Goal: Task Accomplishment & Management: Use online tool/utility

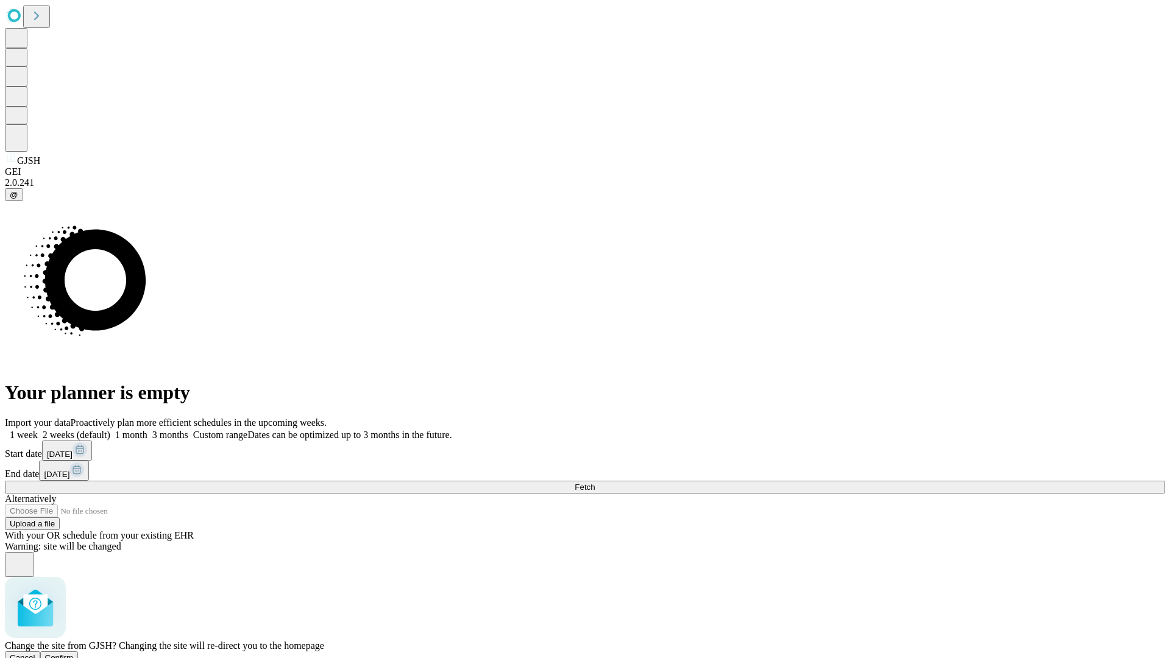
click at [74, 653] on span "Confirm" at bounding box center [59, 657] width 29 height 9
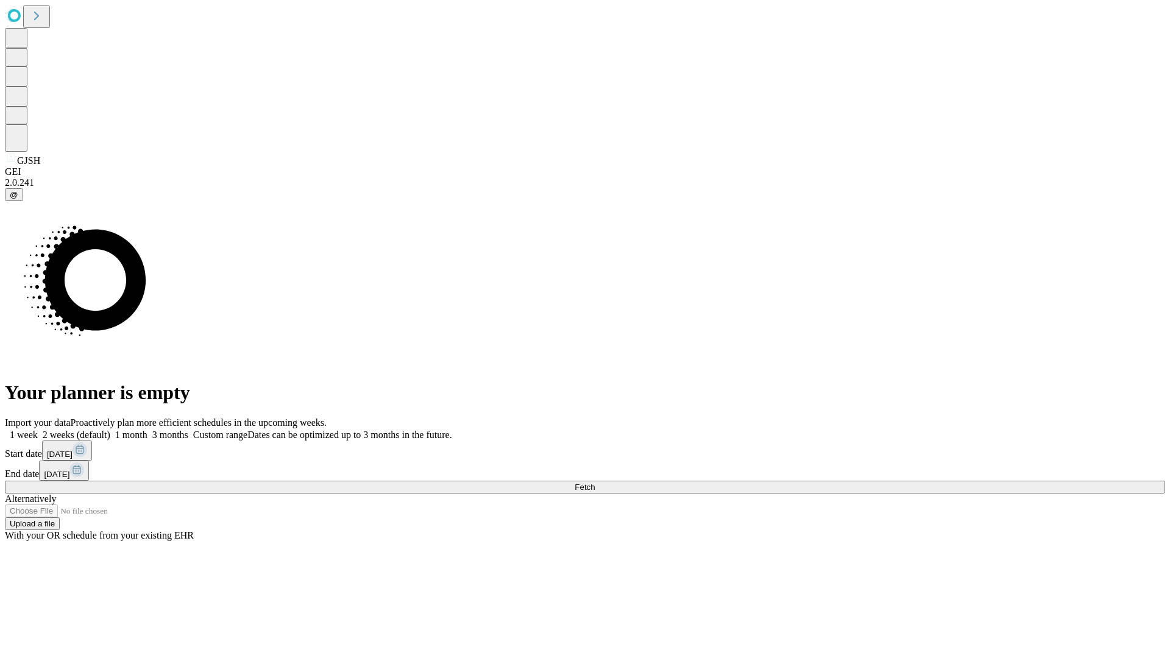
click at [38, 429] on label "1 week" at bounding box center [21, 434] width 33 height 10
click at [594, 482] on span "Fetch" at bounding box center [584, 486] width 20 height 9
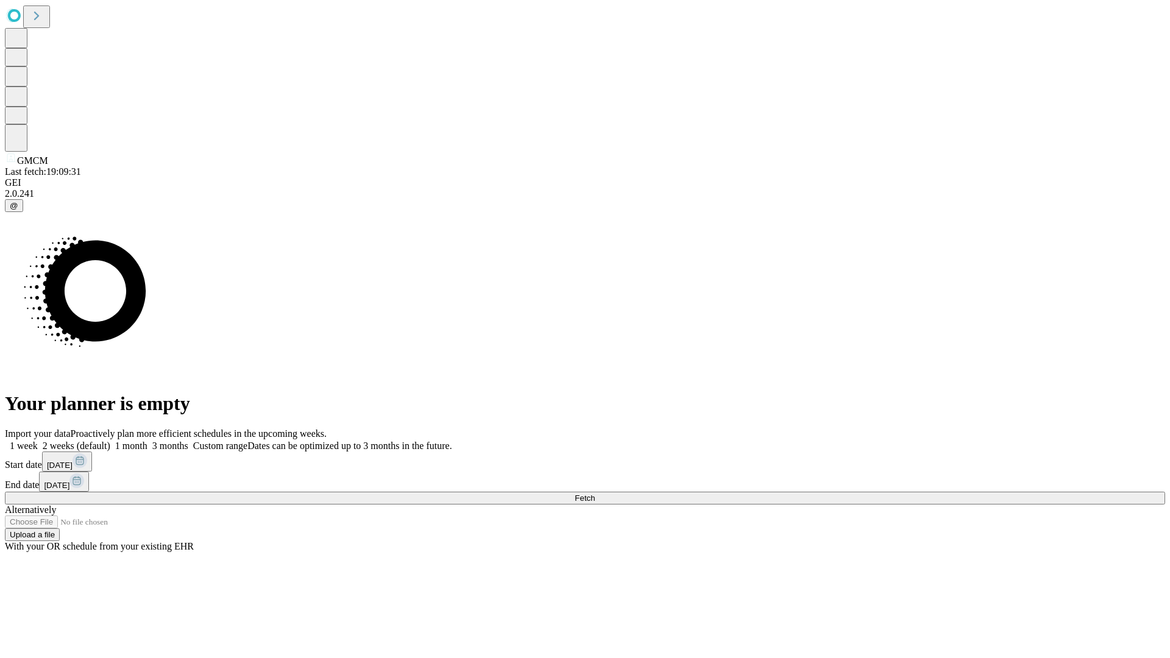
click at [38, 440] on label "1 week" at bounding box center [21, 445] width 33 height 10
click at [594, 493] on span "Fetch" at bounding box center [584, 497] width 20 height 9
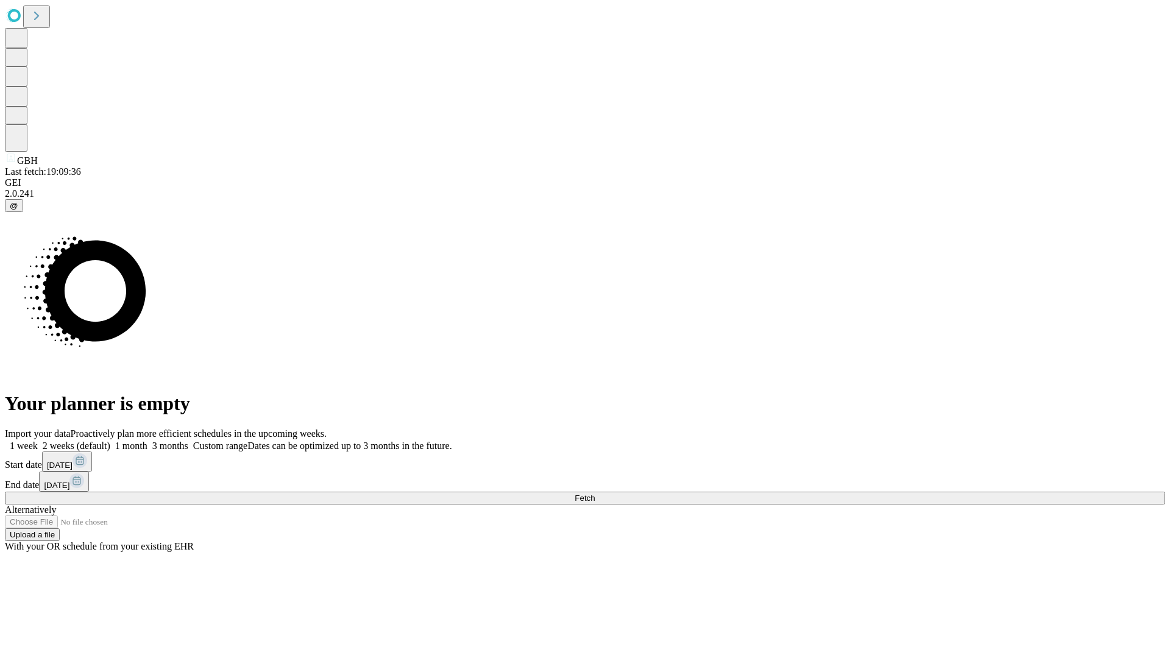
click at [38, 440] on label "1 week" at bounding box center [21, 445] width 33 height 10
click at [594, 493] on span "Fetch" at bounding box center [584, 497] width 20 height 9
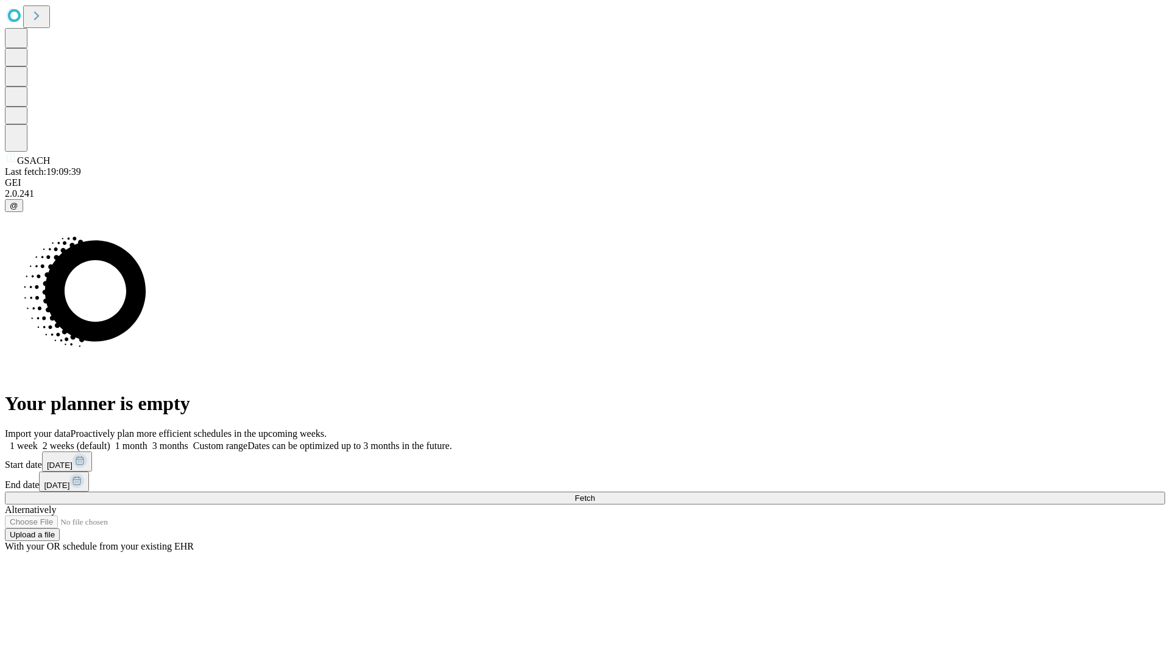
click at [38, 440] on label "1 week" at bounding box center [21, 445] width 33 height 10
click at [594, 493] on span "Fetch" at bounding box center [584, 497] width 20 height 9
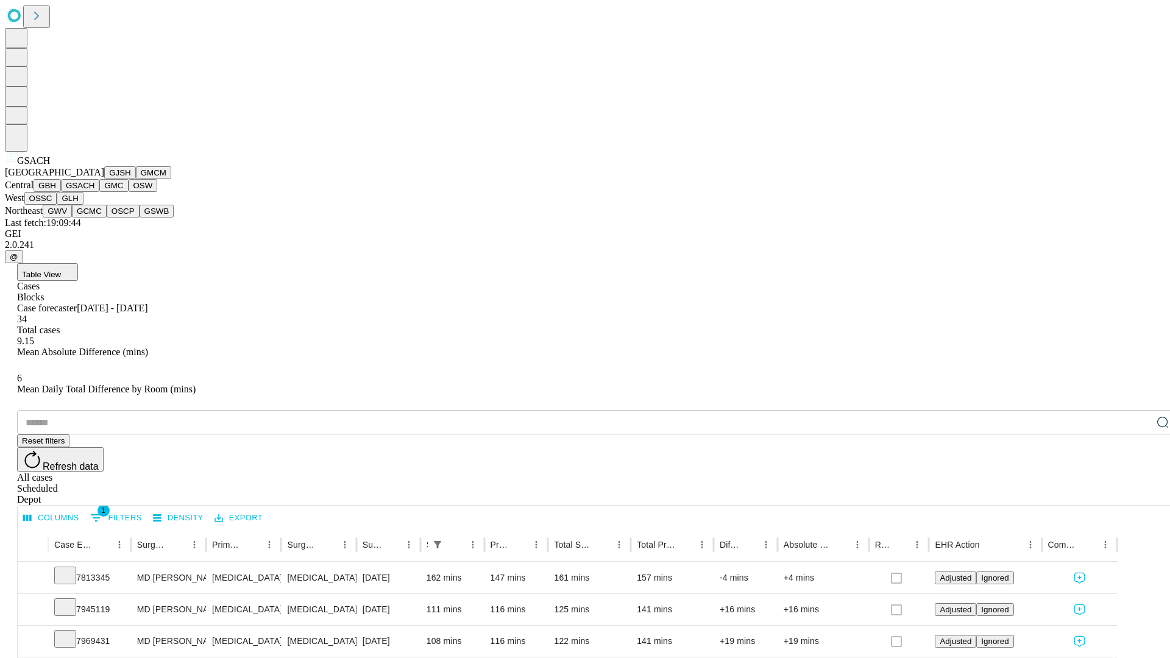
click at [99, 192] on button "GMC" at bounding box center [113, 185] width 29 height 13
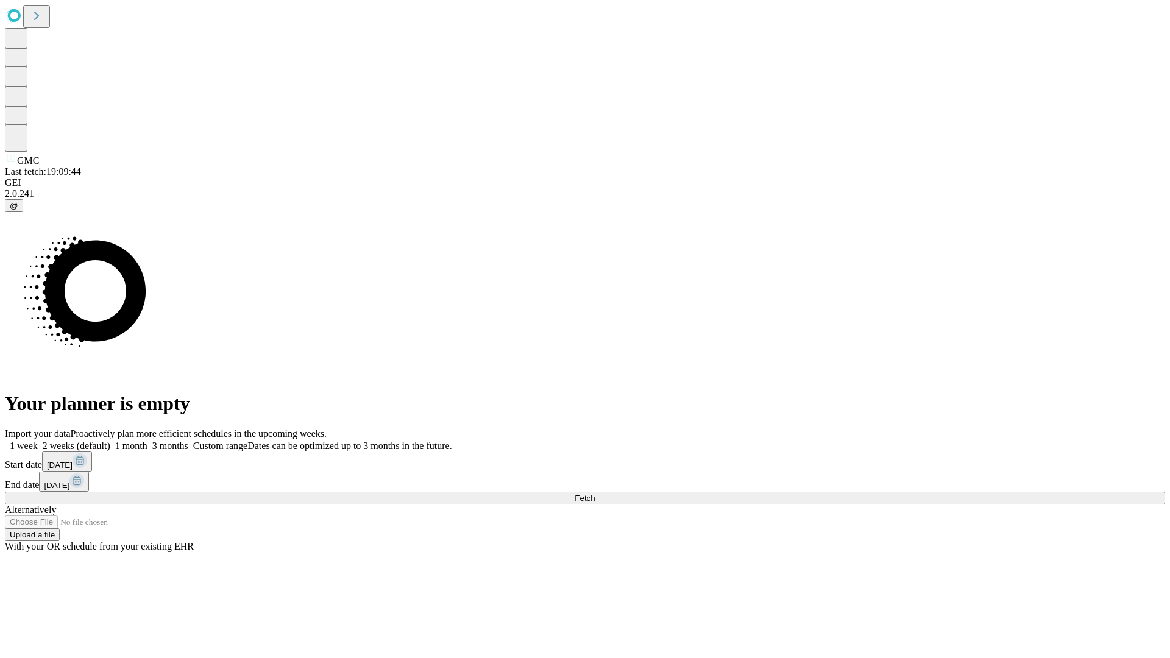
click at [38, 440] on label "1 week" at bounding box center [21, 445] width 33 height 10
click at [594, 493] on span "Fetch" at bounding box center [584, 497] width 20 height 9
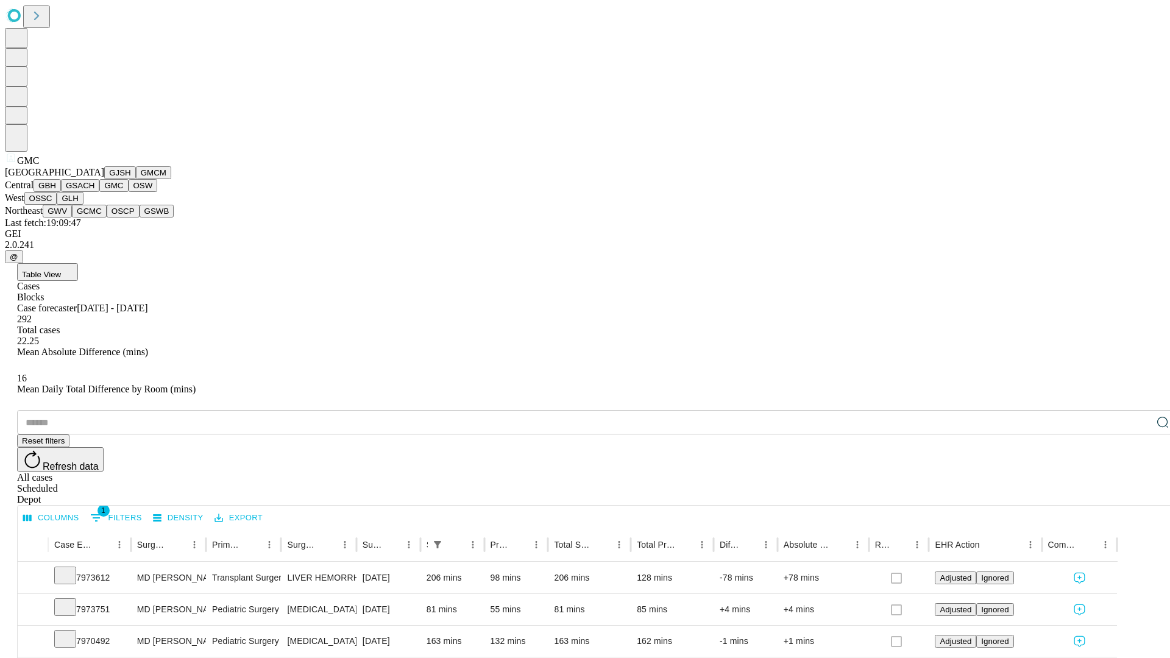
click at [129, 192] on button "OSW" at bounding box center [143, 185] width 29 height 13
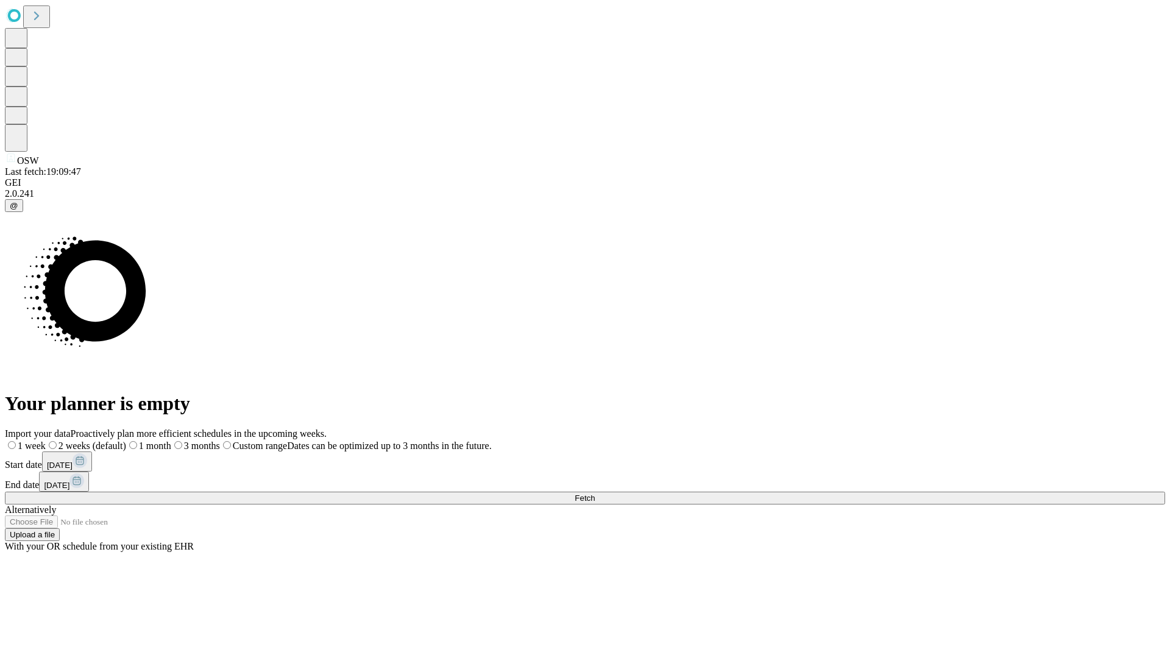
click at [46, 440] on label "1 week" at bounding box center [25, 445] width 41 height 10
click at [594, 493] on span "Fetch" at bounding box center [584, 497] width 20 height 9
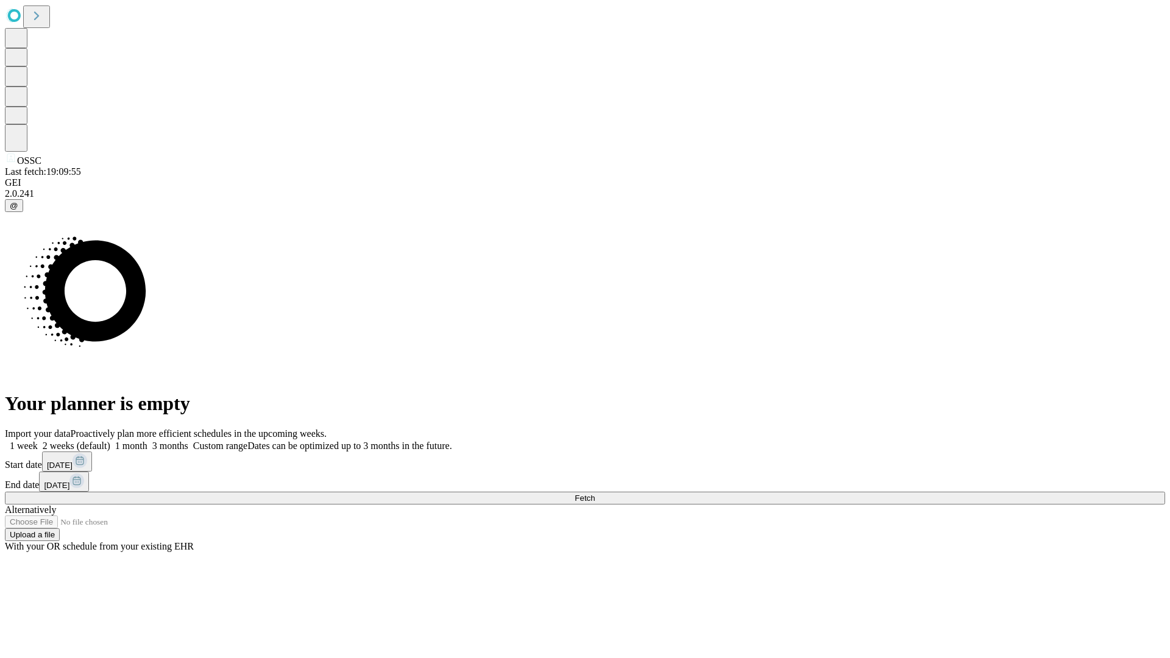
click at [38, 440] on label "1 week" at bounding box center [21, 445] width 33 height 10
click at [594, 493] on span "Fetch" at bounding box center [584, 497] width 20 height 9
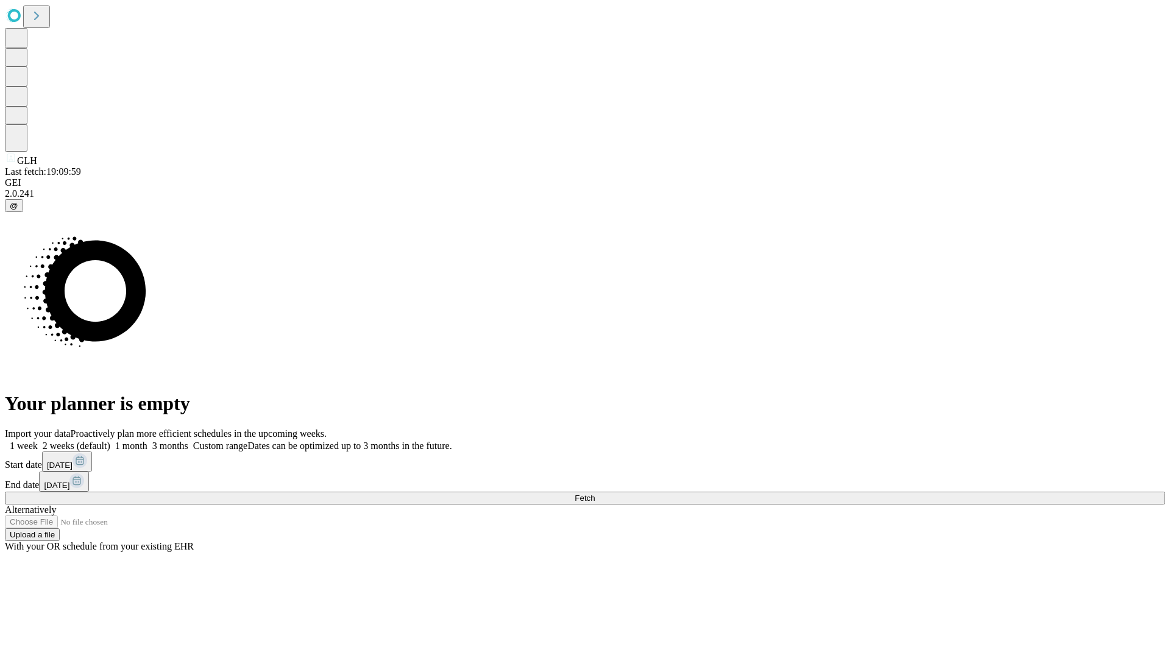
click at [38, 440] on label "1 week" at bounding box center [21, 445] width 33 height 10
click at [594, 493] on span "Fetch" at bounding box center [584, 497] width 20 height 9
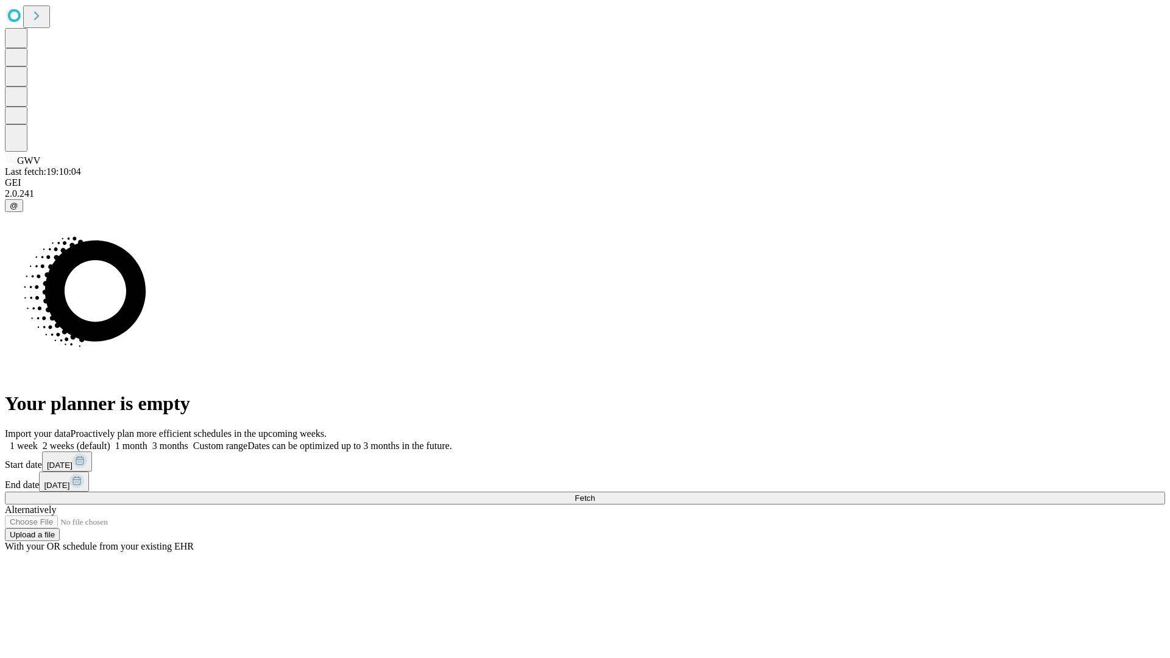
click at [594, 493] on span "Fetch" at bounding box center [584, 497] width 20 height 9
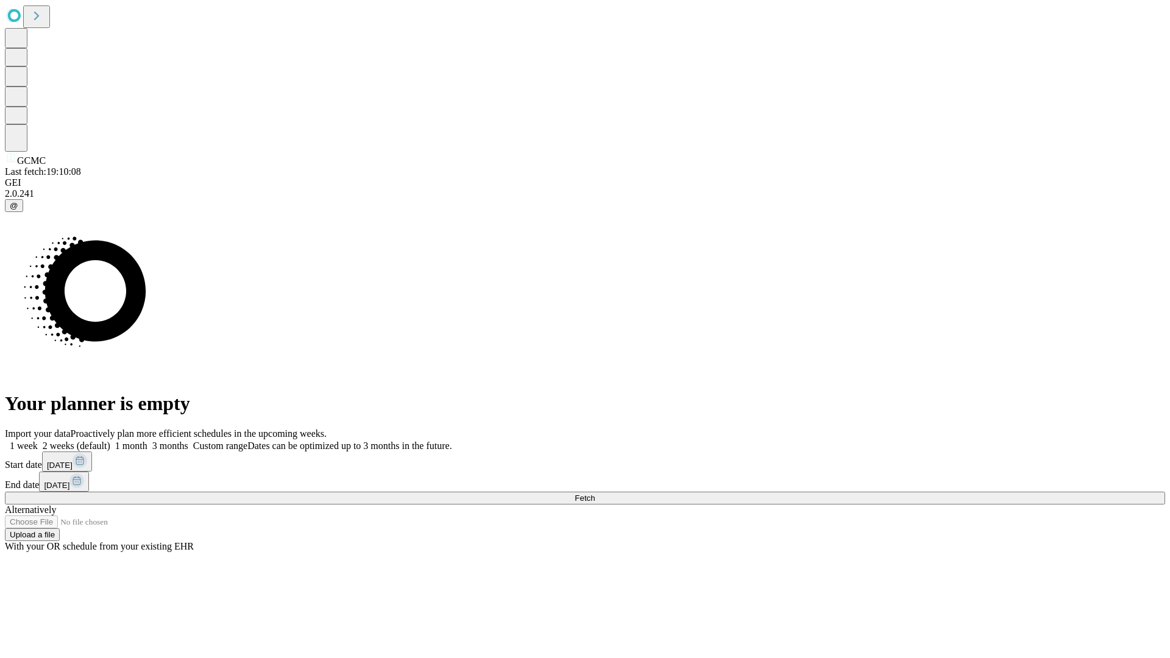
click at [38, 440] on label "1 week" at bounding box center [21, 445] width 33 height 10
click at [594, 493] on span "Fetch" at bounding box center [584, 497] width 20 height 9
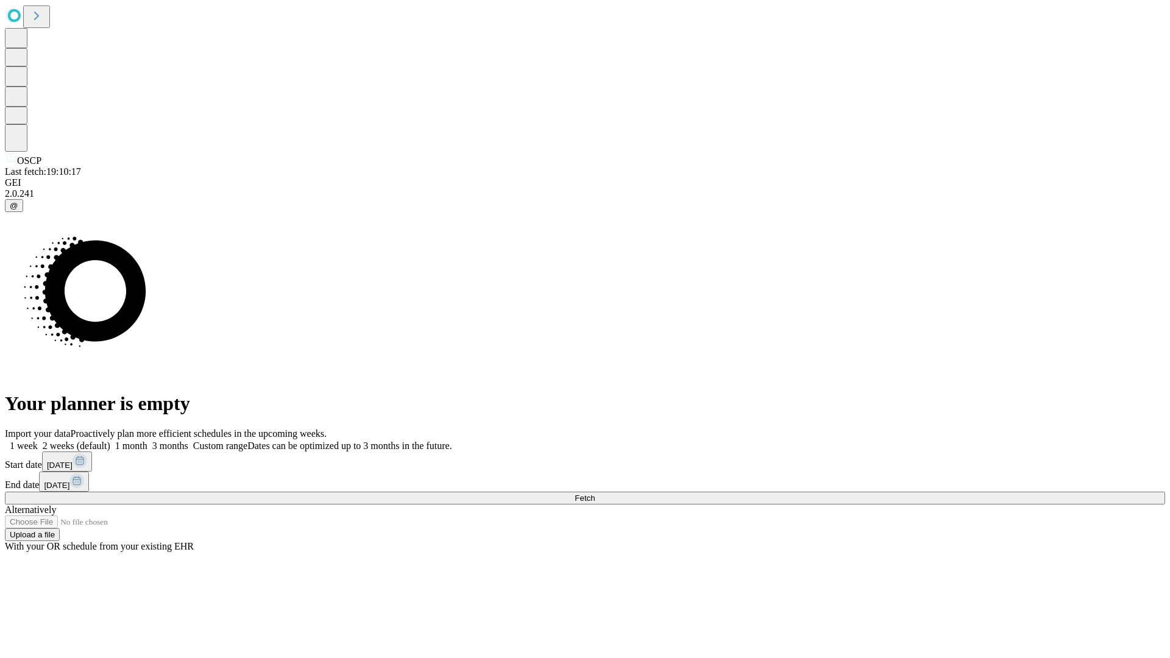
click at [594, 493] on span "Fetch" at bounding box center [584, 497] width 20 height 9
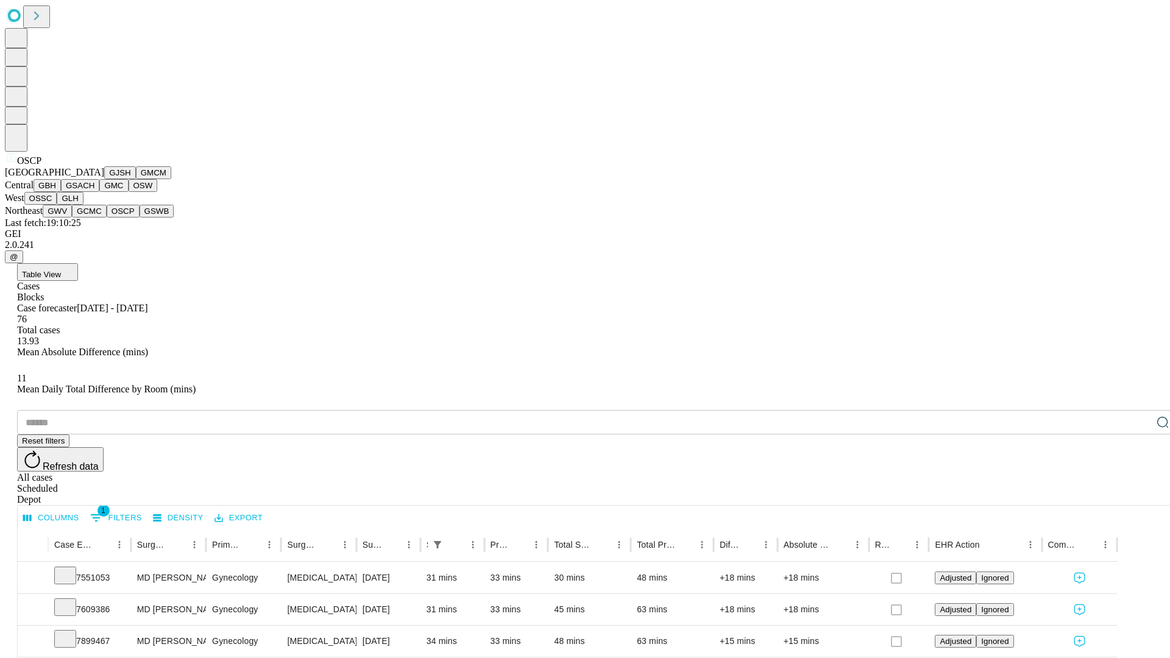
click at [139, 217] on button "GSWB" at bounding box center [156, 211] width 35 height 13
